Goal: Transaction & Acquisition: Obtain resource

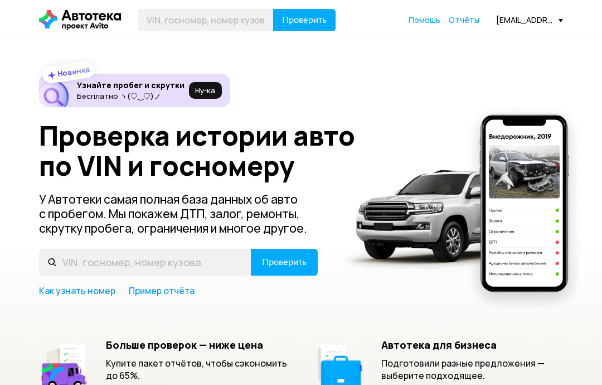
scroll to position [183, 0]
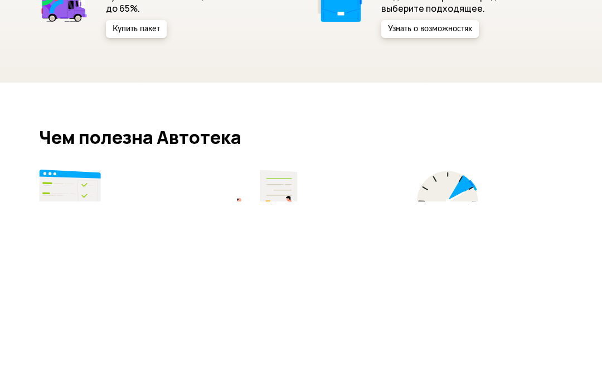
type input "[US_VEHICLE_IDENTIFICATION_NUMBER]"
click at [284, 79] on span "Проверить" at bounding box center [284, 78] width 45 height 9
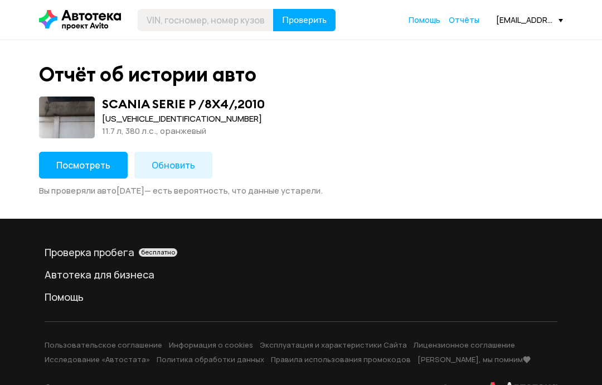
click at [160, 166] on span "Обновить" at bounding box center [173, 165] width 43 height 12
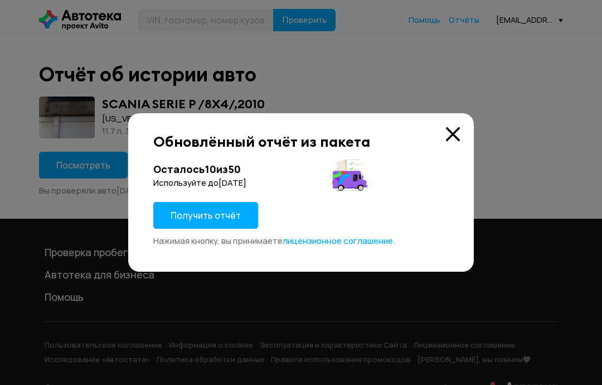
click at [205, 216] on span "Получить отчёт" at bounding box center [206, 215] width 70 height 12
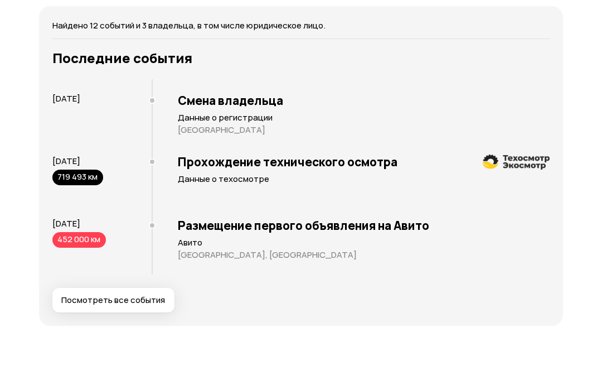
scroll to position [2149, 0]
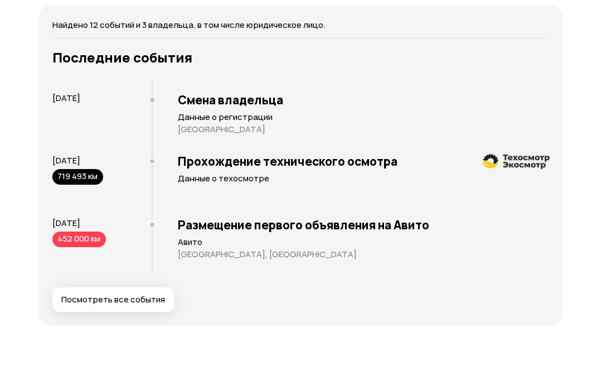
click at [75, 294] on span "Посмотреть все события" at bounding box center [113, 299] width 104 height 11
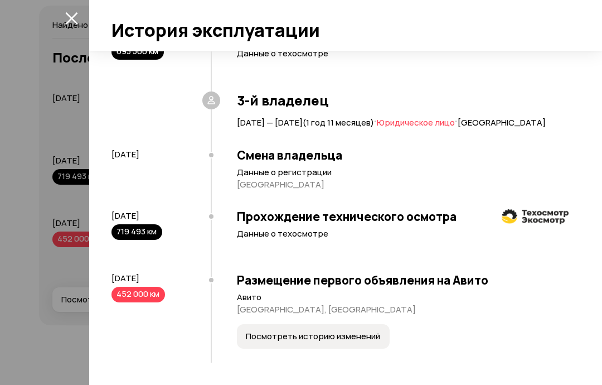
scroll to position [645, 0]
click at [267, 335] on span "Посмотреть историю изменений" at bounding box center [313, 335] width 134 height 11
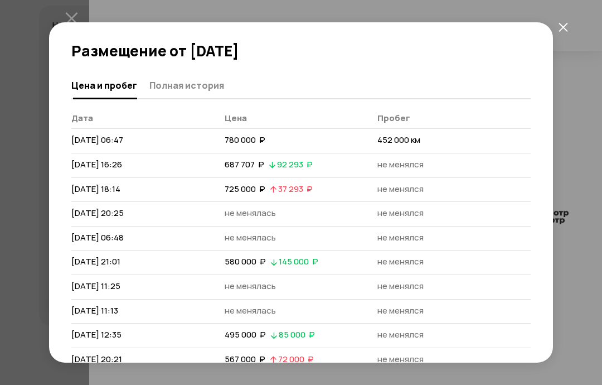
scroll to position [0, 0]
click at [66, 14] on div "Размещение от [DATE] [PERSON_NAME] и пробег Полная история [PERSON_NAME] [DATE]…" at bounding box center [301, 192] width 602 height 385
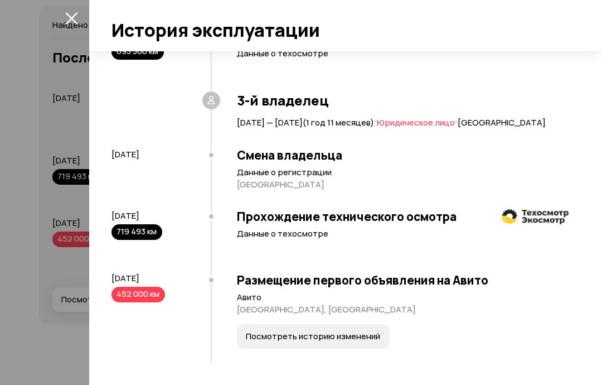
click at [72, 20] on icon "закрыть" at bounding box center [71, 18] width 12 height 12
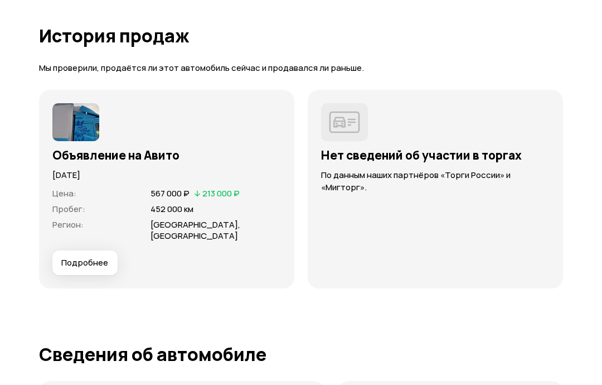
scroll to position [3009, 0]
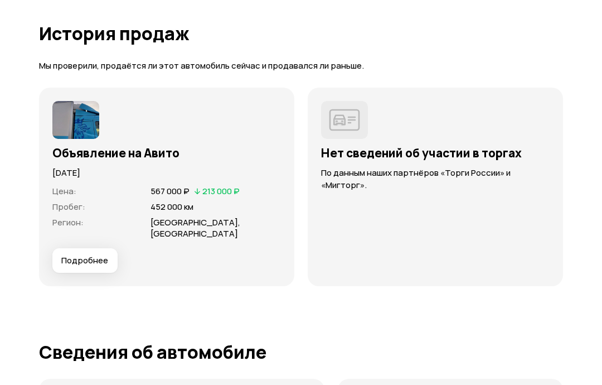
click at [70, 255] on span "Подробнее" at bounding box center [84, 260] width 47 height 11
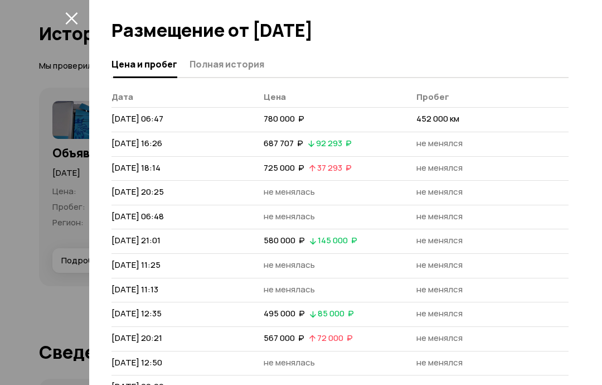
click at [34, 218] on div at bounding box center [301, 192] width 602 height 385
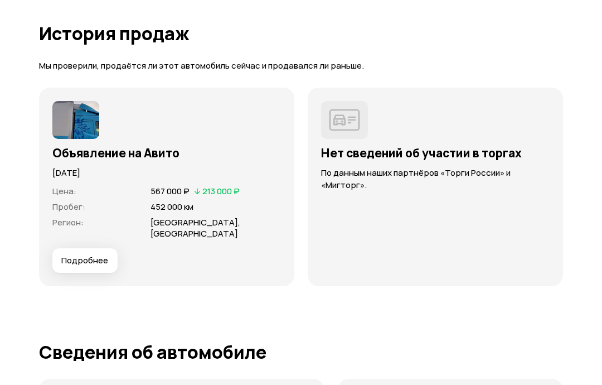
click at [75, 111] on img at bounding box center [75, 120] width 47 height 38
click at [75, 123] on img at bounding box center [75, 120] width 47 height 38
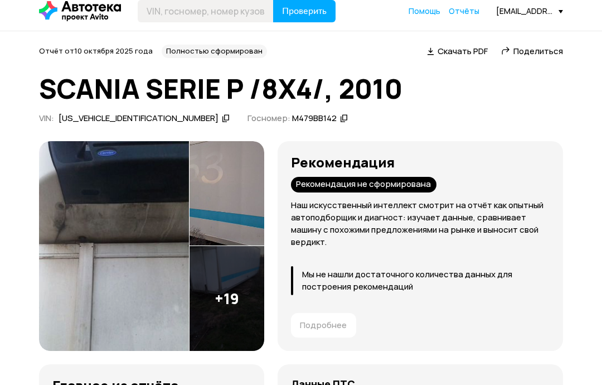
scroll to position [0, 0]
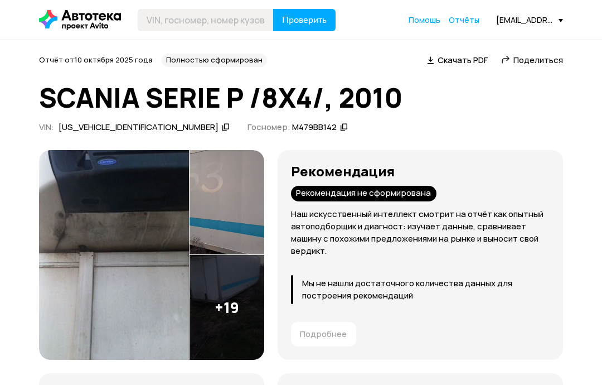
click at [89, 222] on img at bounding box center [114, 255] width 150 height 210
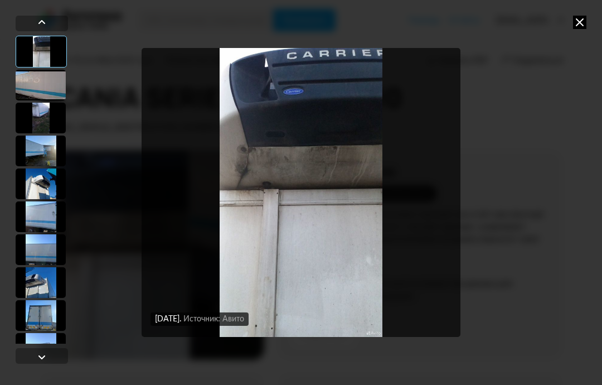
click at [32, 87] on div at bounding box center [41, 85] width 50 height 31
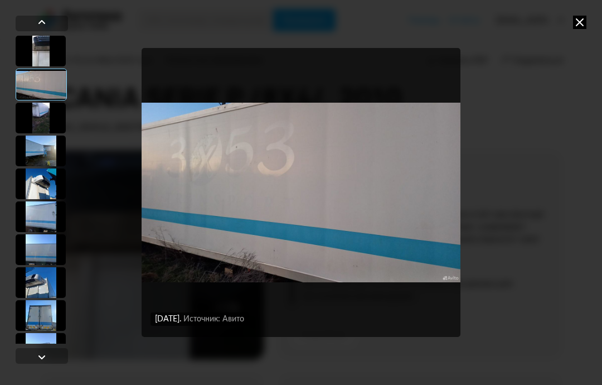
click at [40, 125] on div at bounding box center [41, 118] width 50 height 31
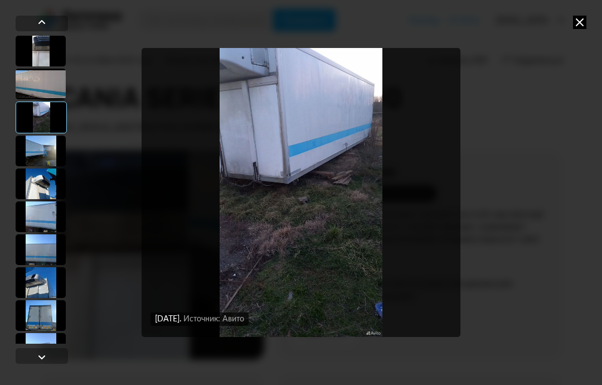
click at [36, 154] on div at bounding box center [41, 150] width 50 height 31
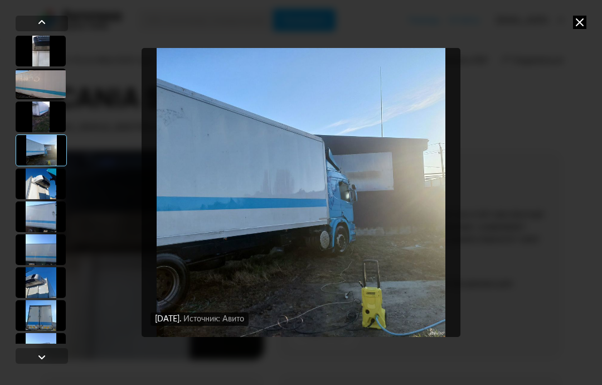
click at [33, 187] on div at bounding box center [41, 183] width 50 height 31
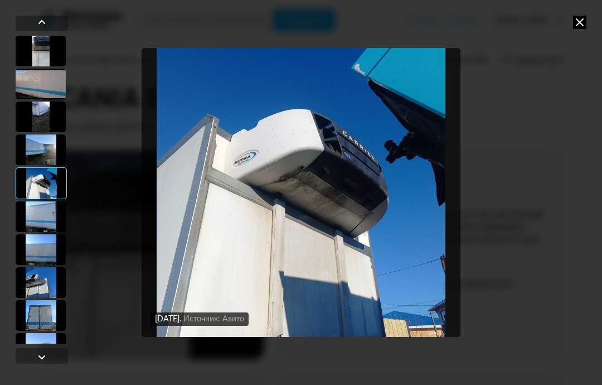
click at [36, 220] on div at bounding box center [41, 216] width 50 height 31
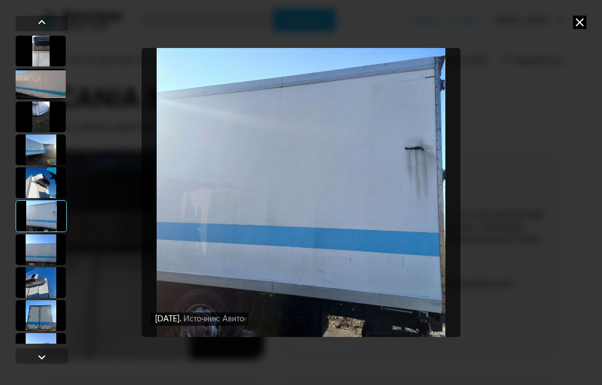
click at [34, 250] on div at bounding box center [41, 249] width 50 height 31
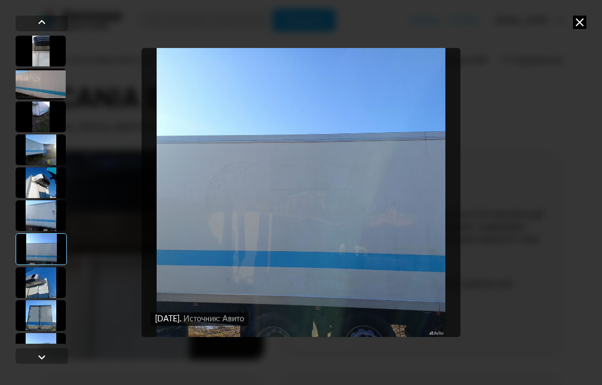
click at [43, 357] on div at bounding box center [41, 356] width 13 height 13
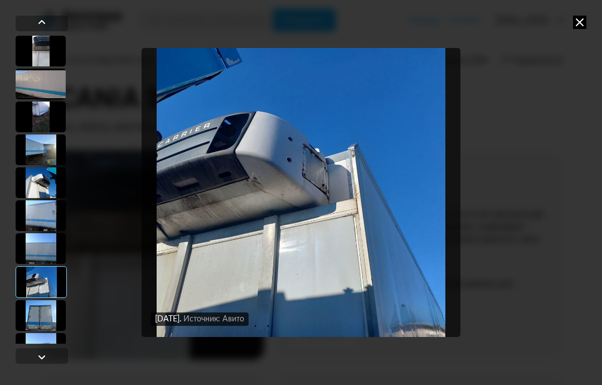
click at [41, 324] on div at bounding box center [41, 315] width 50 height 31
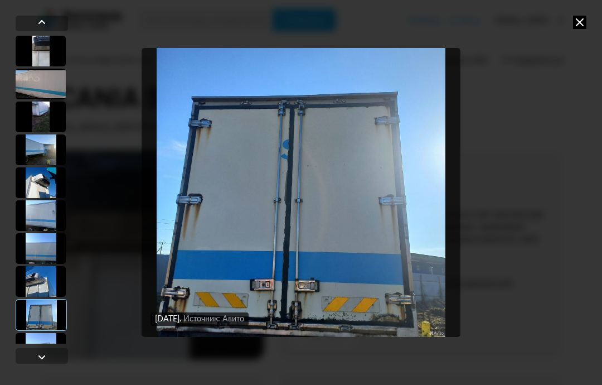
click at [42, 343] on div at bounding box center [41, 348] width 50 height 31
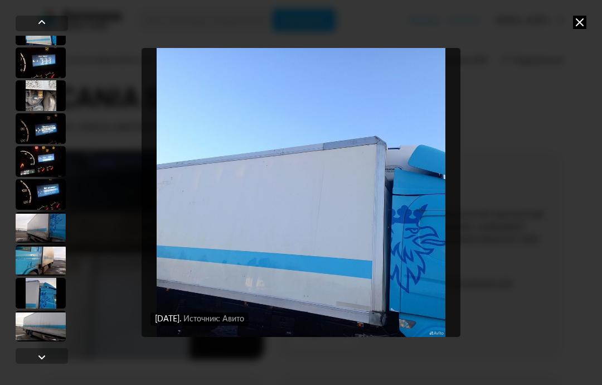
scroll to position [417, 0]
click at [33, 266] on div at bounding box center [41, 260] width 50 height 31
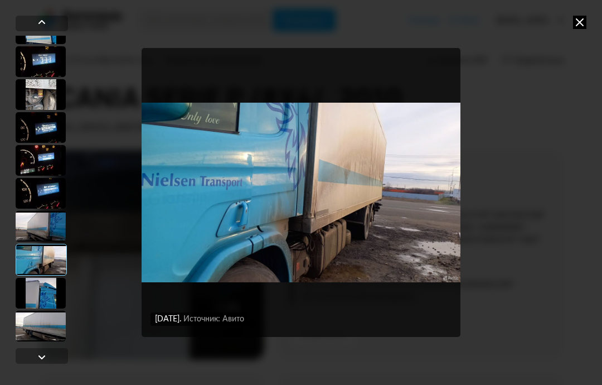
click at [38, 303] on div at bounding box center [41, 293] width 50 height 31
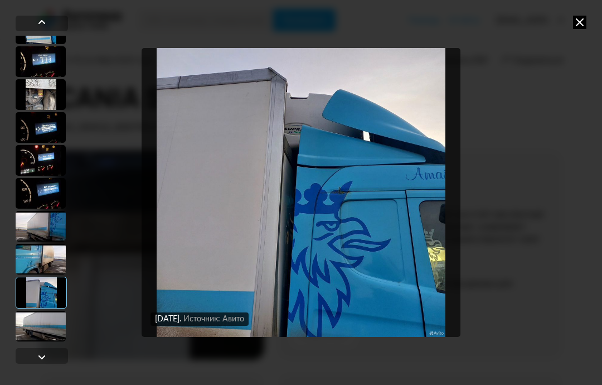
click at [36, 319] on div at bounding box center [41, 325] width 50 height 31
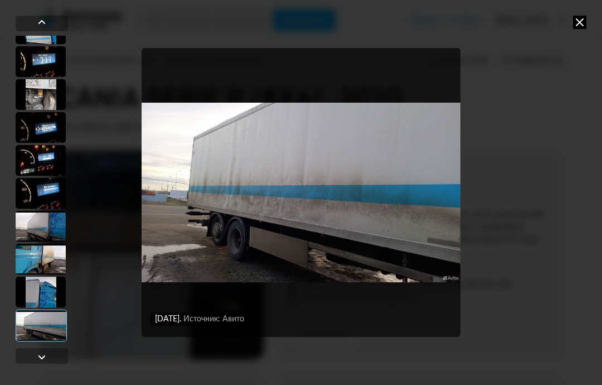
click at [36, 320] on div at bounding box center [41, 325] width 51 height 32
click at [43, 355] on div at bounding box center [41, 356] width 13 height 13
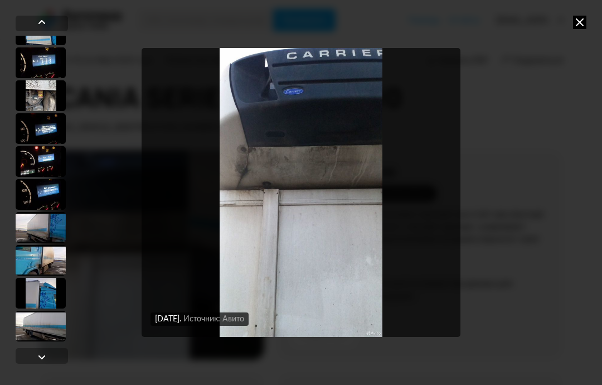
click at [585, 22] on icon at bounding box center [579, 22] width 13 height 13
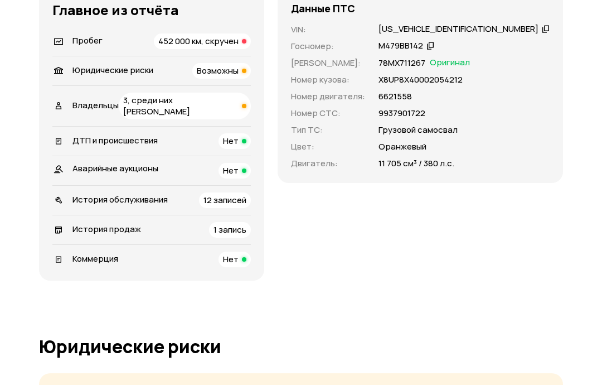
scroll to position [0, 0]
